Goal: Task Accomplishment & Management: Complete application form

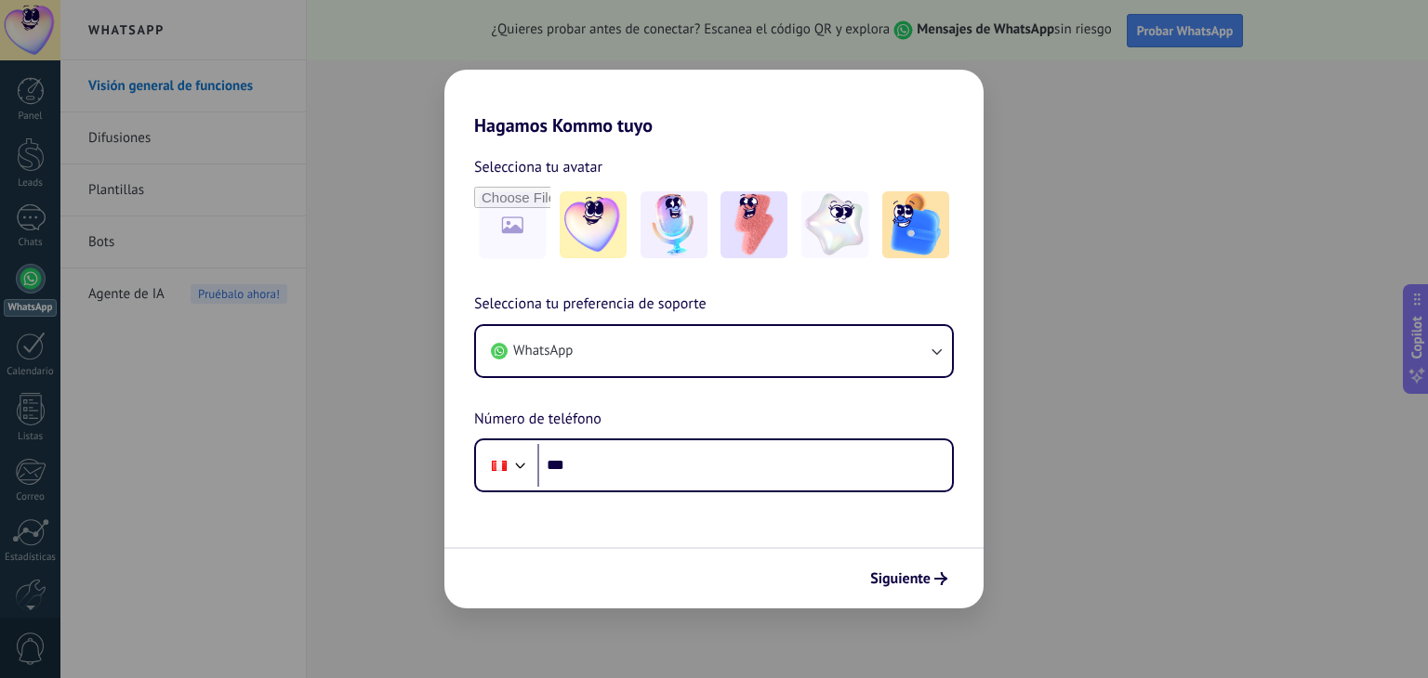
click at [172, 436] on div "Hagamos Kommo tuyo Selecciona tu avatar Selecciona tu preferencia de soporte Wh…" at bounding box center [714, 339] width 1428 height 678
click at [1016, 86] on div "Hagamos Kommo tuyo Selecciona tu avatar Selecciona tu preferencia de soporte Wh…" at bounding box center [714, 339] width 1428 height 678
click at [33, 94] on div "Hagamos Kommo tuyo Selecciona tu avatar Selecciona tu preferencia de soporte Wh…" at bounding box center [714, 339] width 1428 height 678
click at [899, 581] on span "Siguiente" at bounding box center [900, 579] width 60 height 13
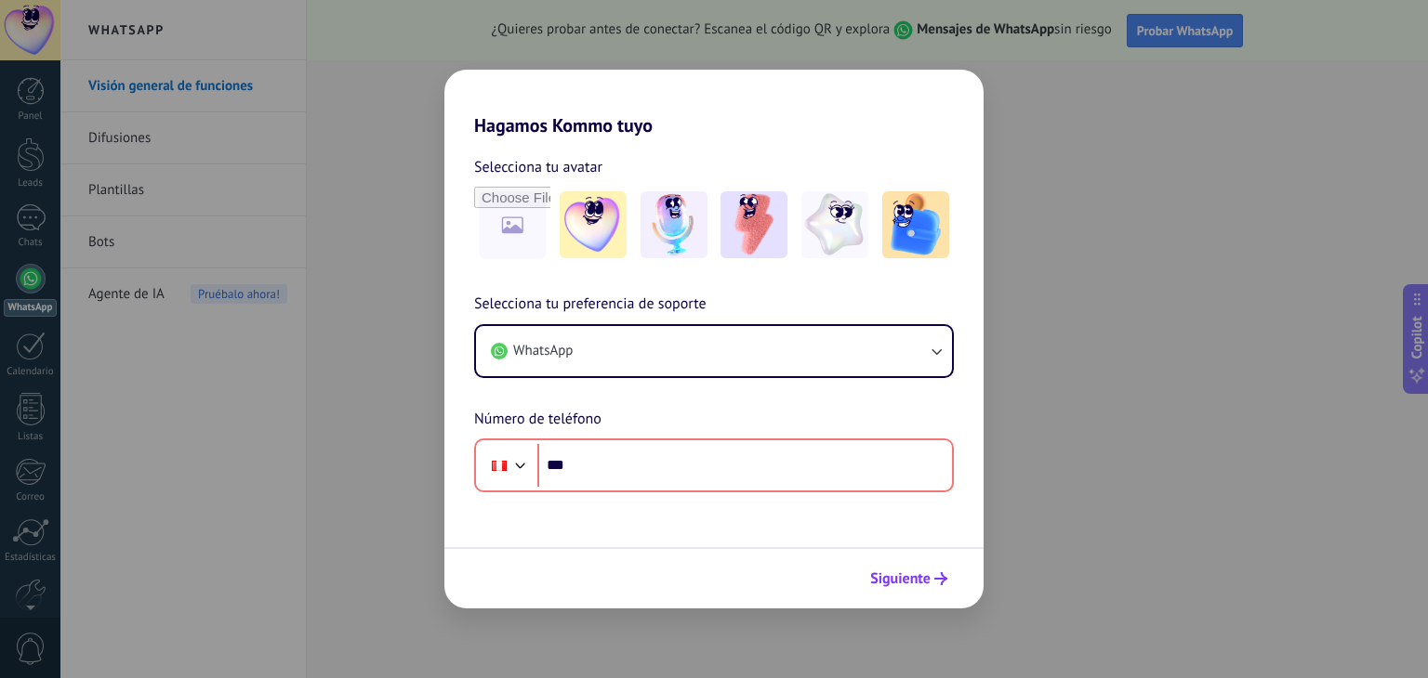
click at [899, 581] on span "Siguiente" at bounding box center [900, 579] width 60 height 13
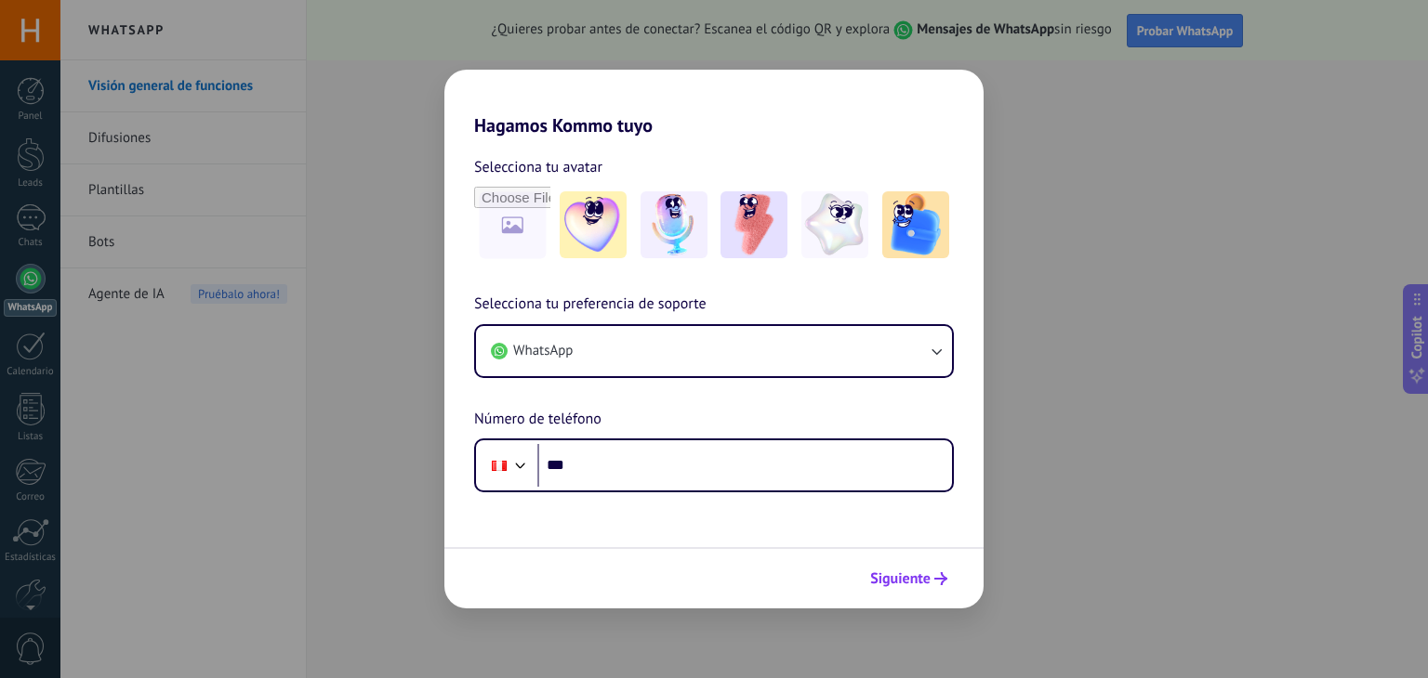
click at [905, 573] on span "Siguiente" at bounding box center [900, 579] width 60 height 13
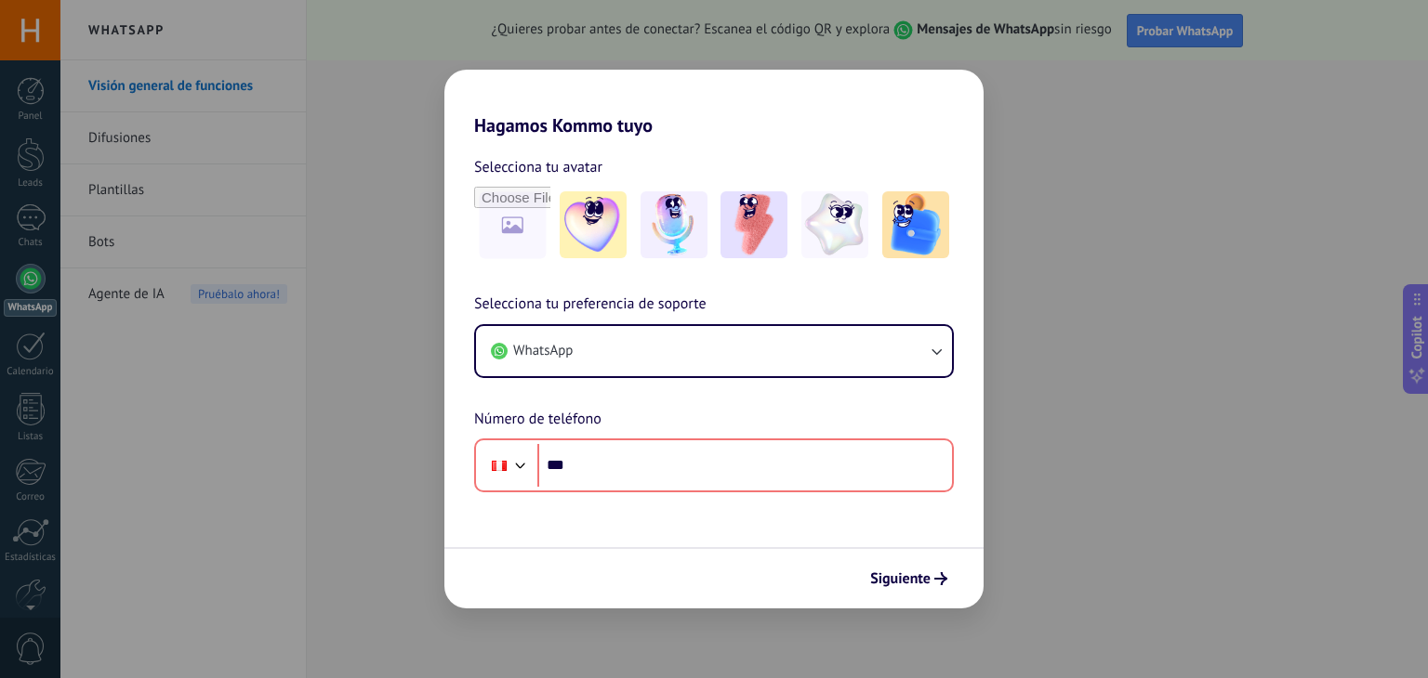
click at [33, 167] on div "Hagamos Kommo tuyo Selecciona tu avatar Selecciona tu preferencia de soporte Wh…" at bounding box center [714, 339] width 1428 height 678
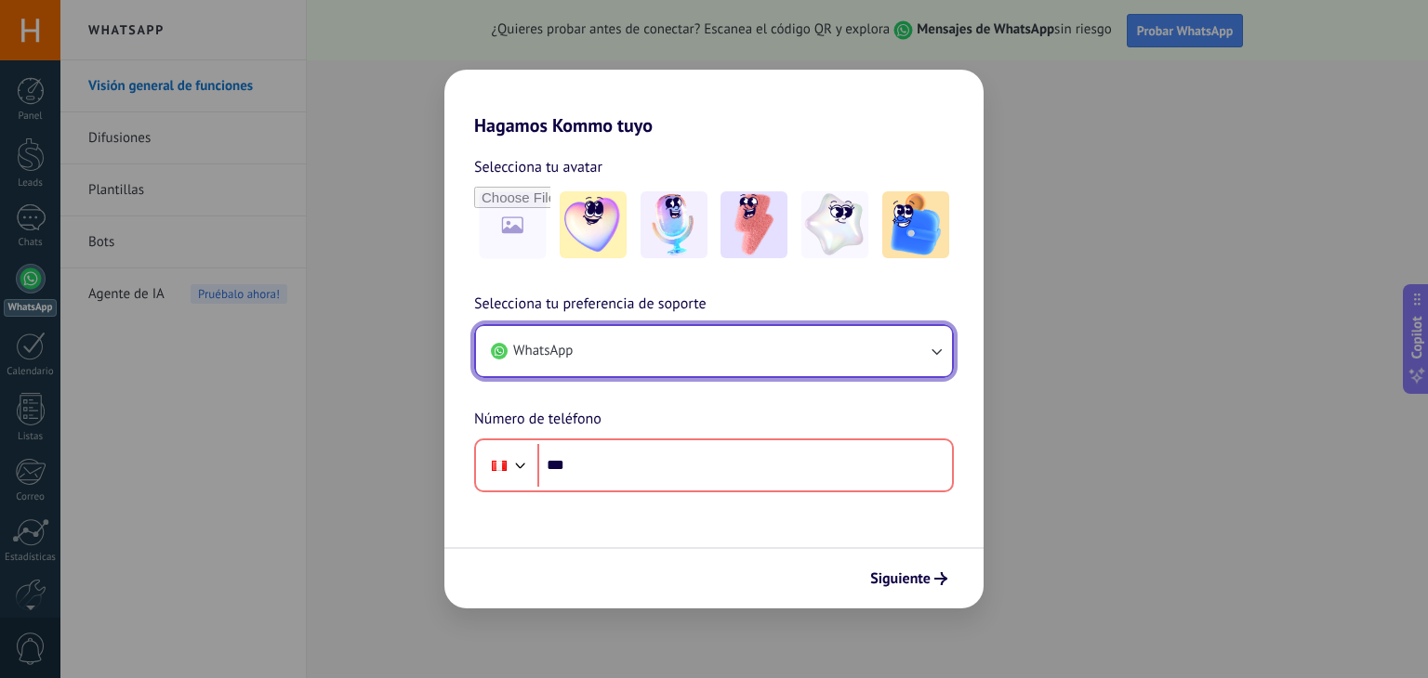
click at [939, 349] on icon "button" at bounding box center [936, 351] width 19 height 19
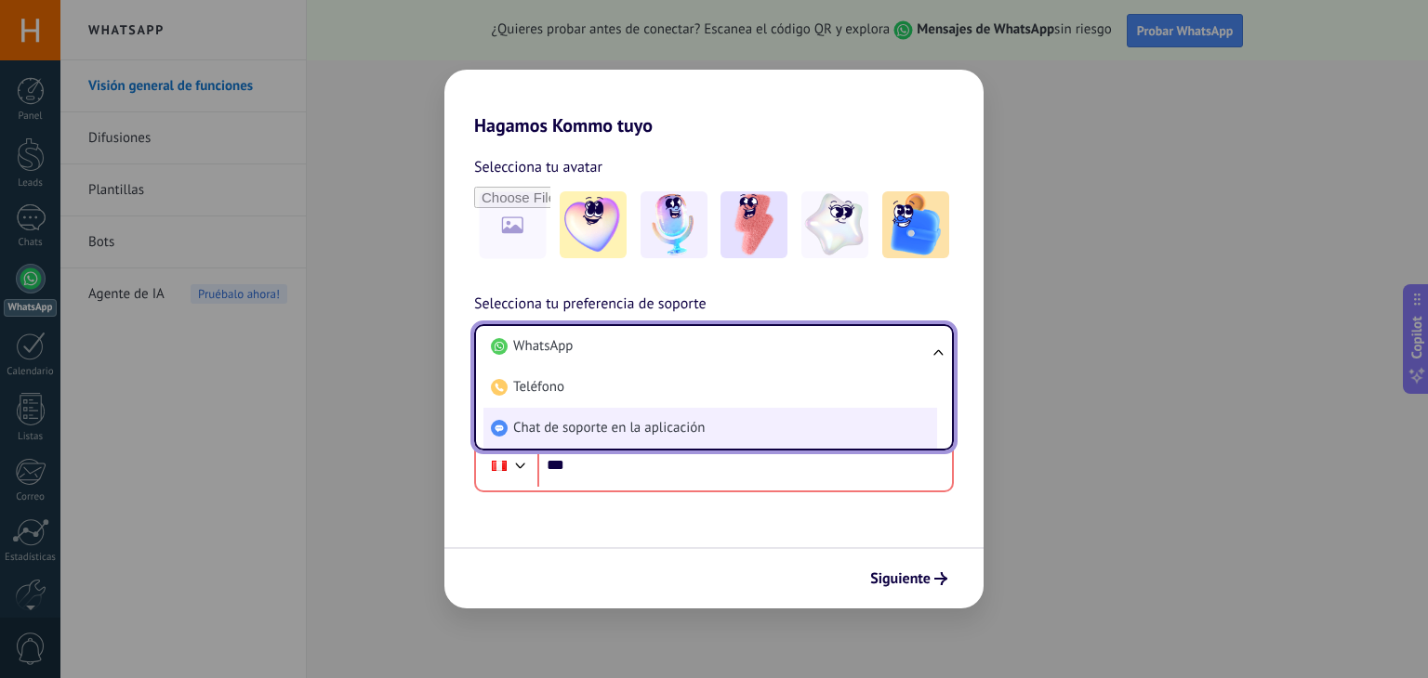
click at [687, 422] on span "Chat de soporte en la aplicación" at bounding box center [608, 428] width 191 height 19
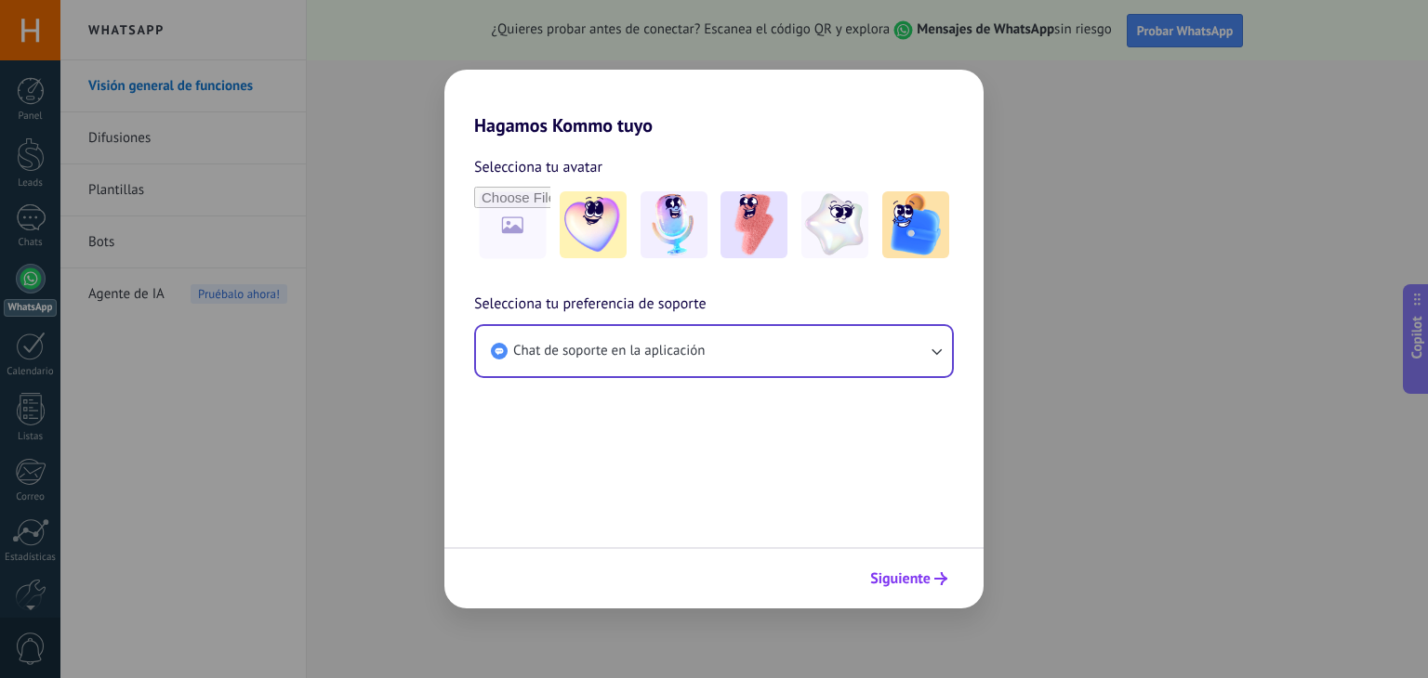
click at [903, 589] on button "Siguiente" at bounding box center [909, 579] width 94 height 32
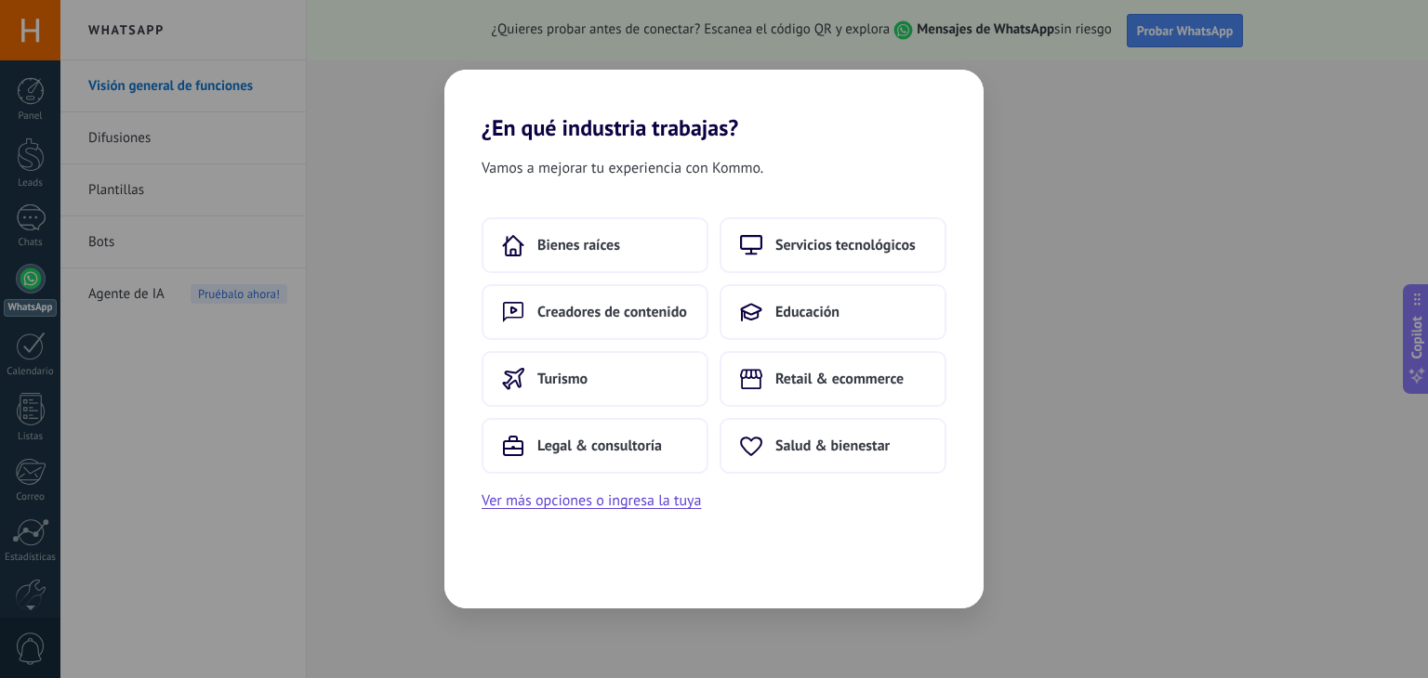
click at [1281, 38] on div "¿En qué industria trabajas? Vamos a mejorar tu experiencia con Kommo. Bienes ra…" at bounding box center [714, 339] width 1428 height 678
click at [587, 499] on button "Ver más opciones o ingresa la tuya" at bounding box center [590, 501] width 219 height 24
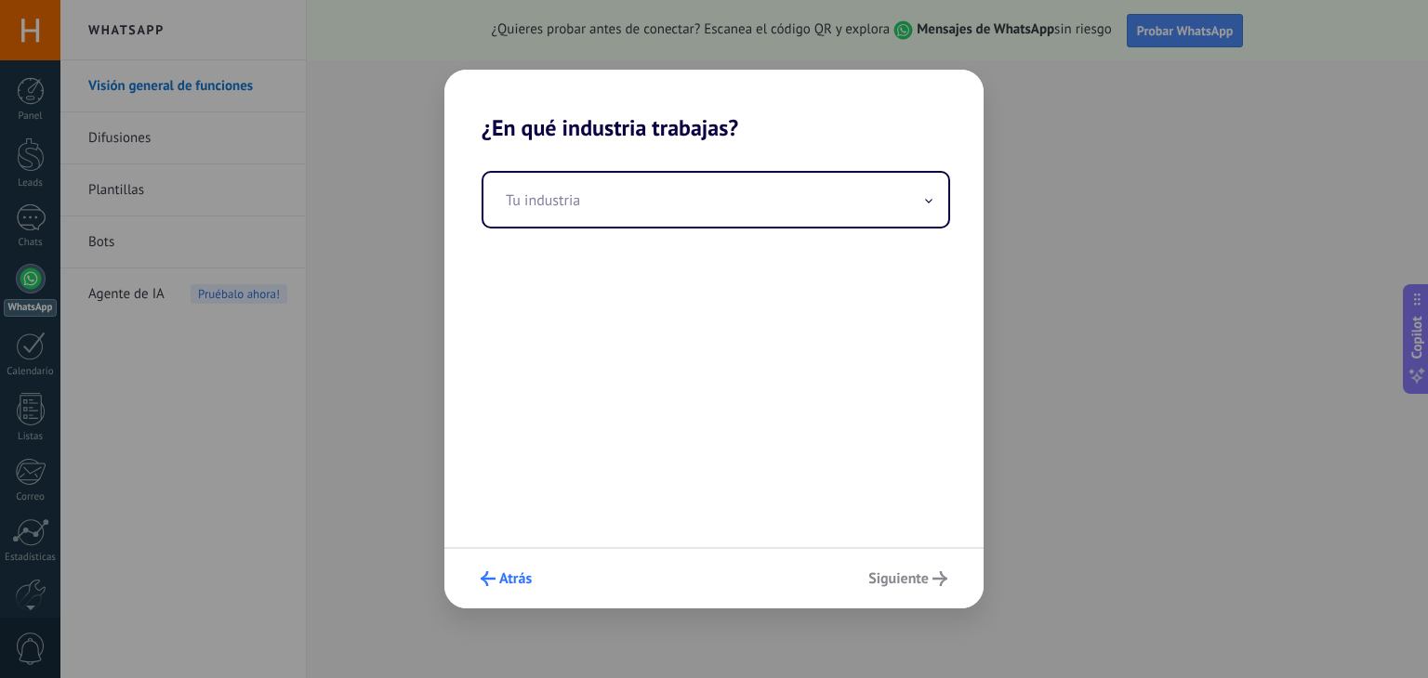
click at [509, 573] on span "Atrás" at bounding box center [515, 579] width 33 height 13
